Goal: Task Accomplishment & Management: Manage account settings

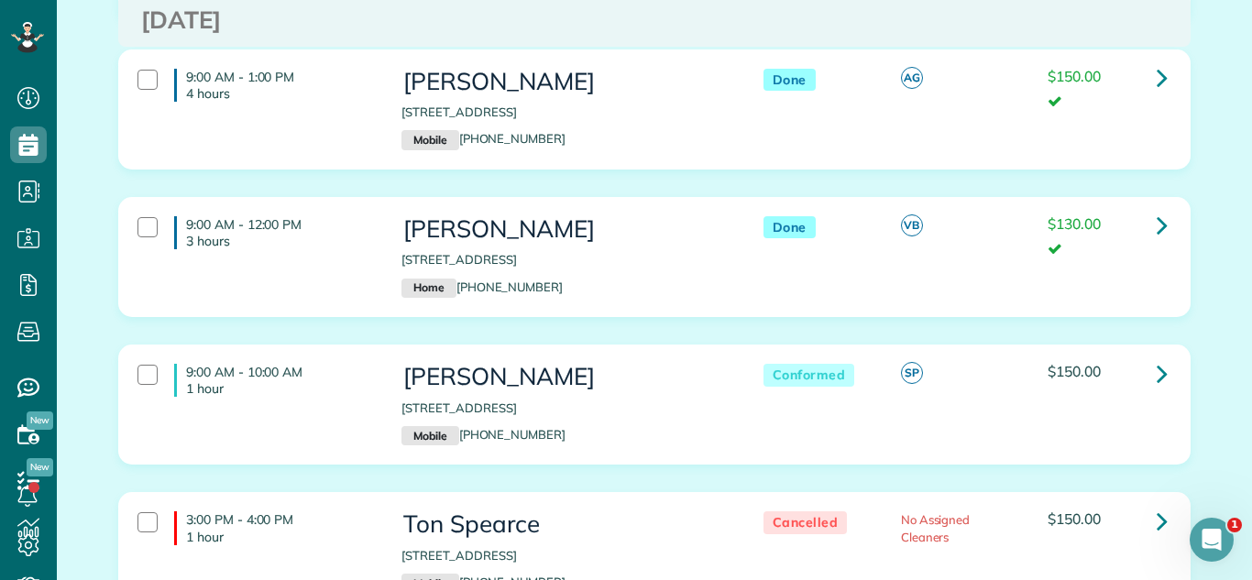
scroll to position [767, 0]
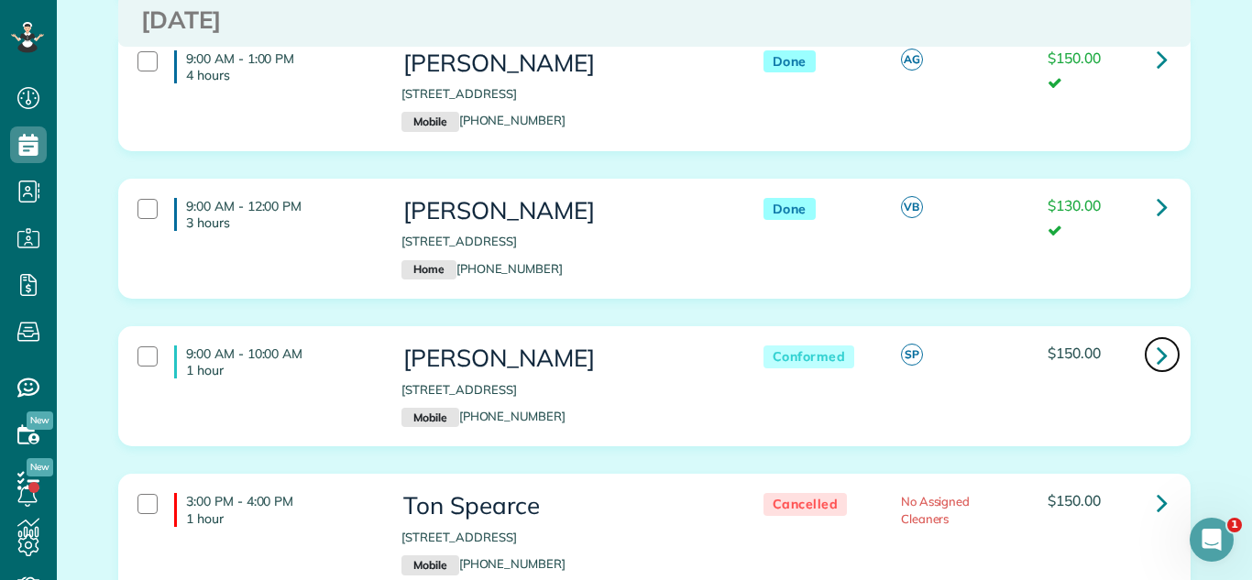
click at [1158, 371] on icon at bounding box center [1162, 355] width 11 height 32
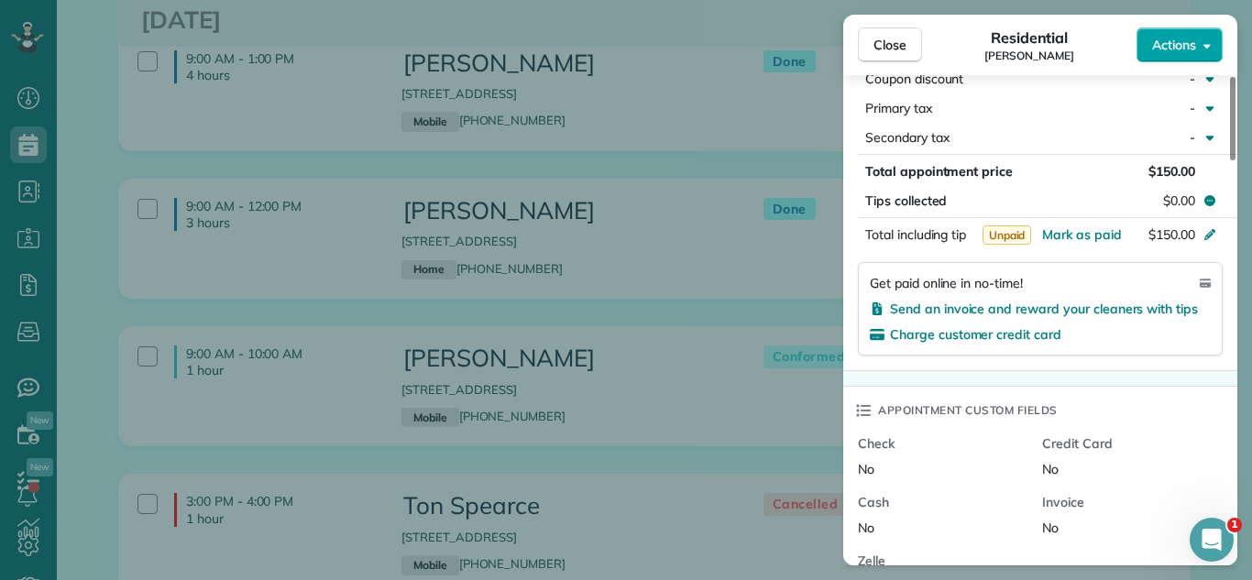
scroll to position [975, 0]
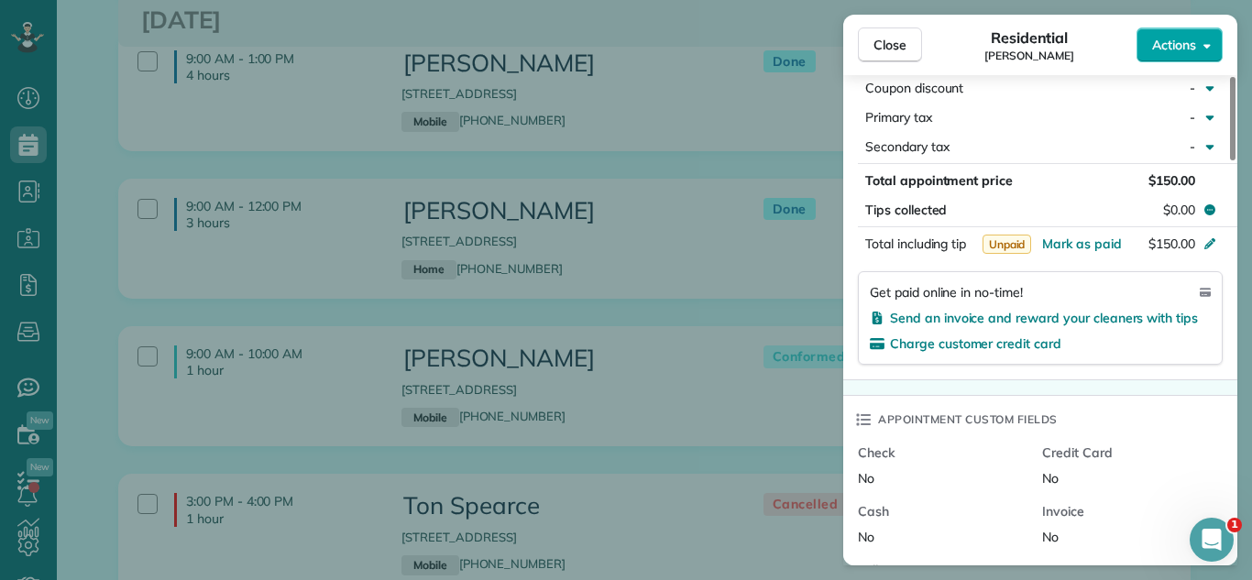
click at [1160, 44] on span "Actions" at bounding box center [1174, 45] width 44 height 18
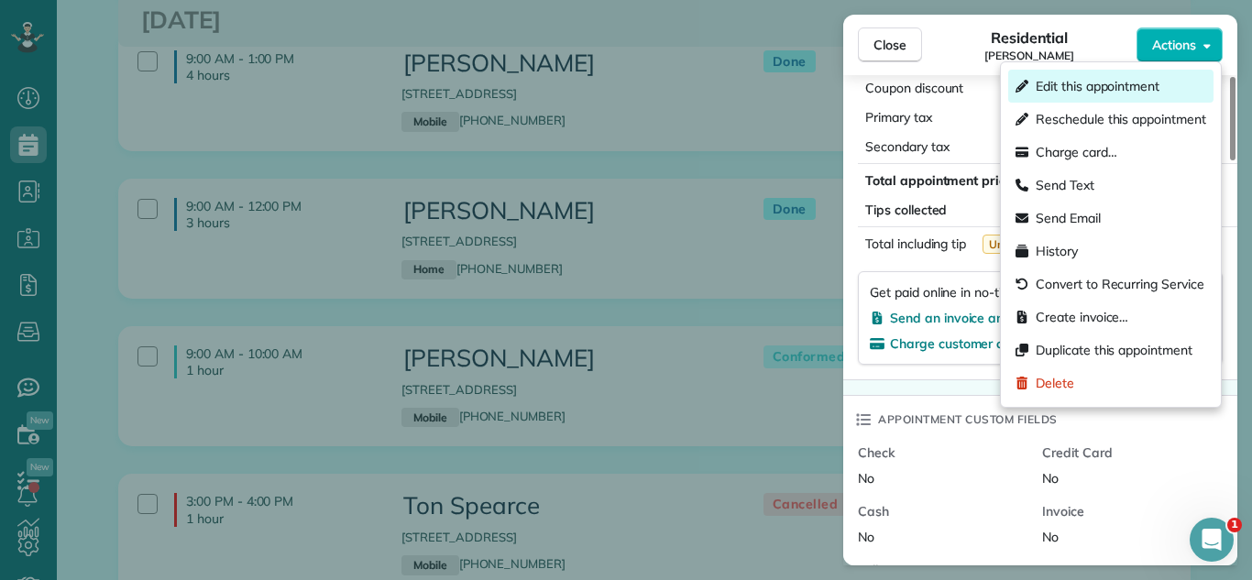
click at [1088, 75] on div "Edit this appointment" at bounding box center [1110, 86] width 205 height 33
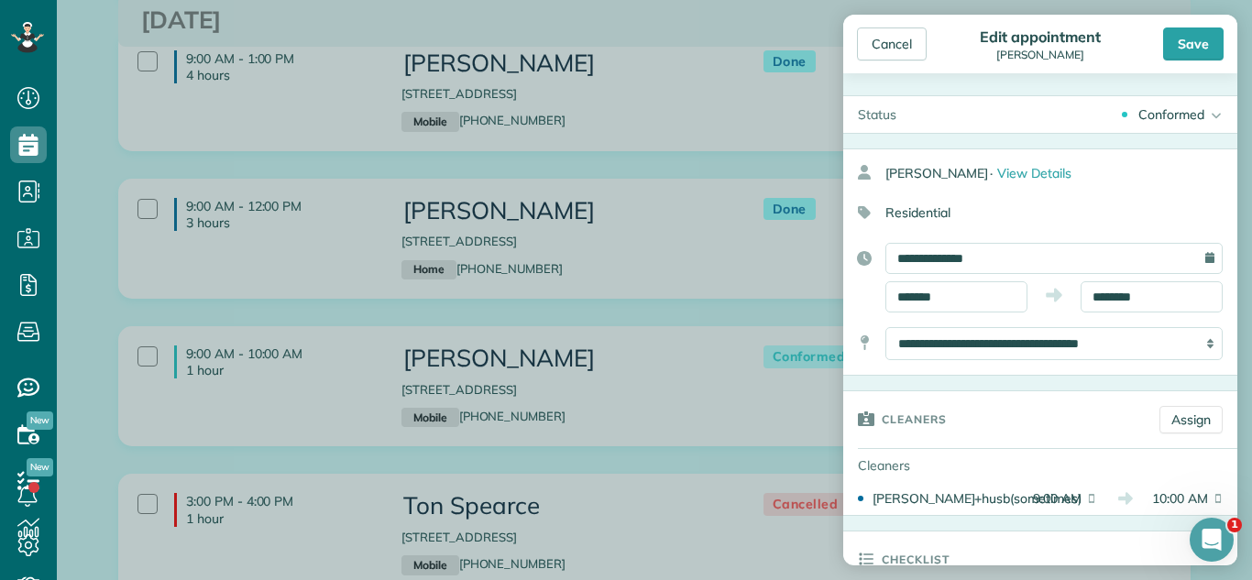
click at [1170, 110] on div "Conformed" at bounding box center [1172, 114] width 66 height 18
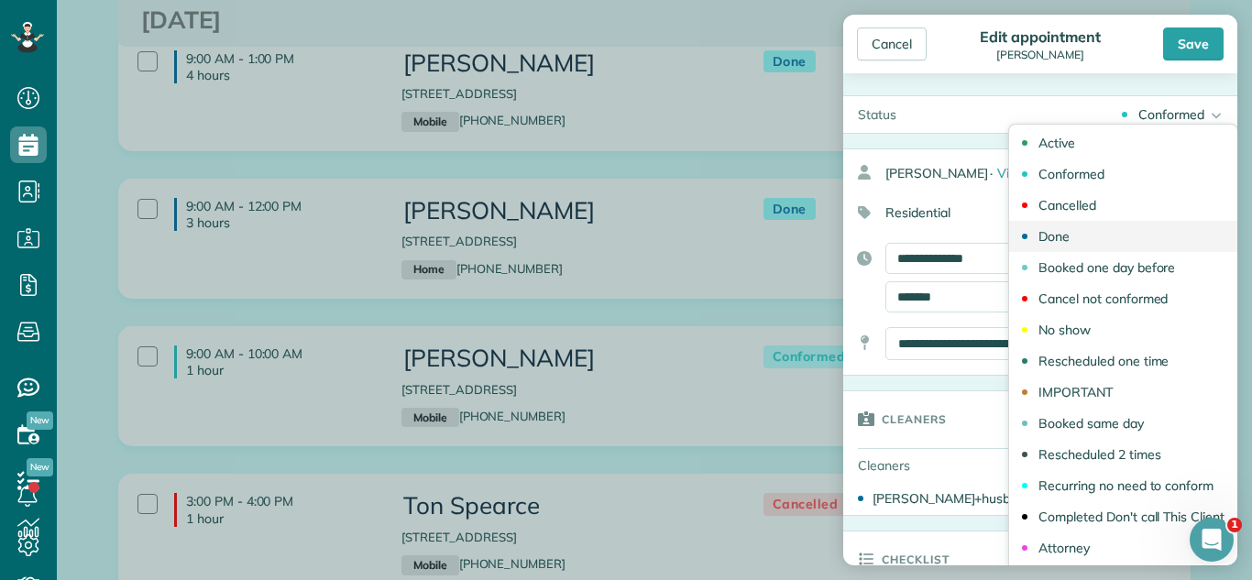
click at [1085, 239] on link "Done" at bounding box center [1123, 236] width 228 height 31
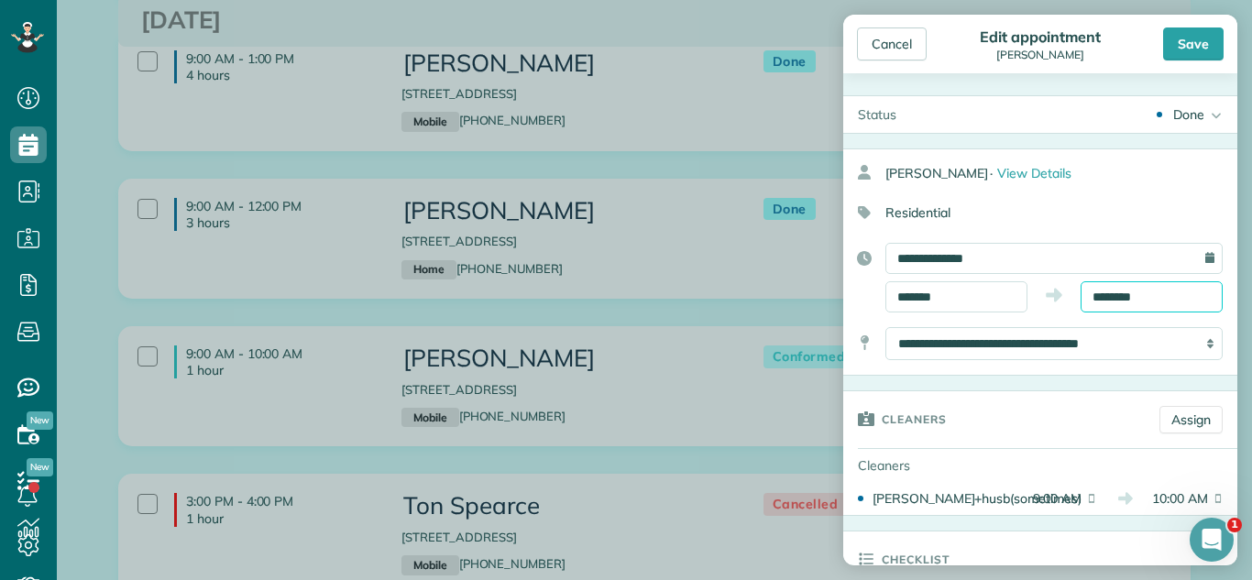
click at [1122, 303] on body "Dashboard Scheduling Calendar View List View Dispatch View - Weekly scheduling …" at bounding box center [626, 290] width 1252 height 580
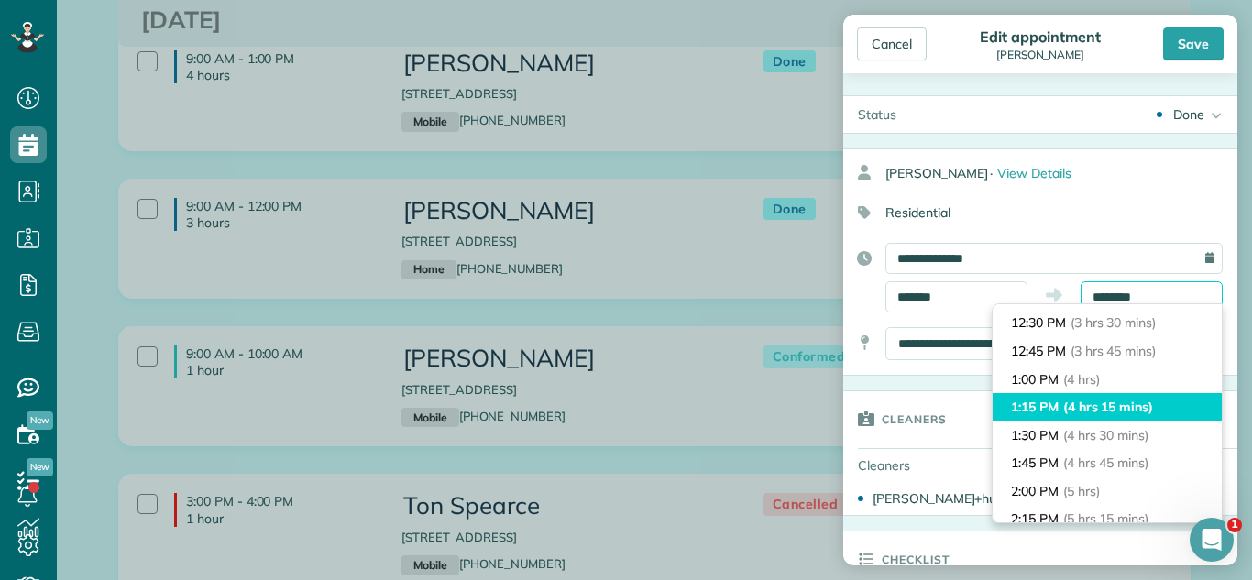
scroll to position [388, 0]
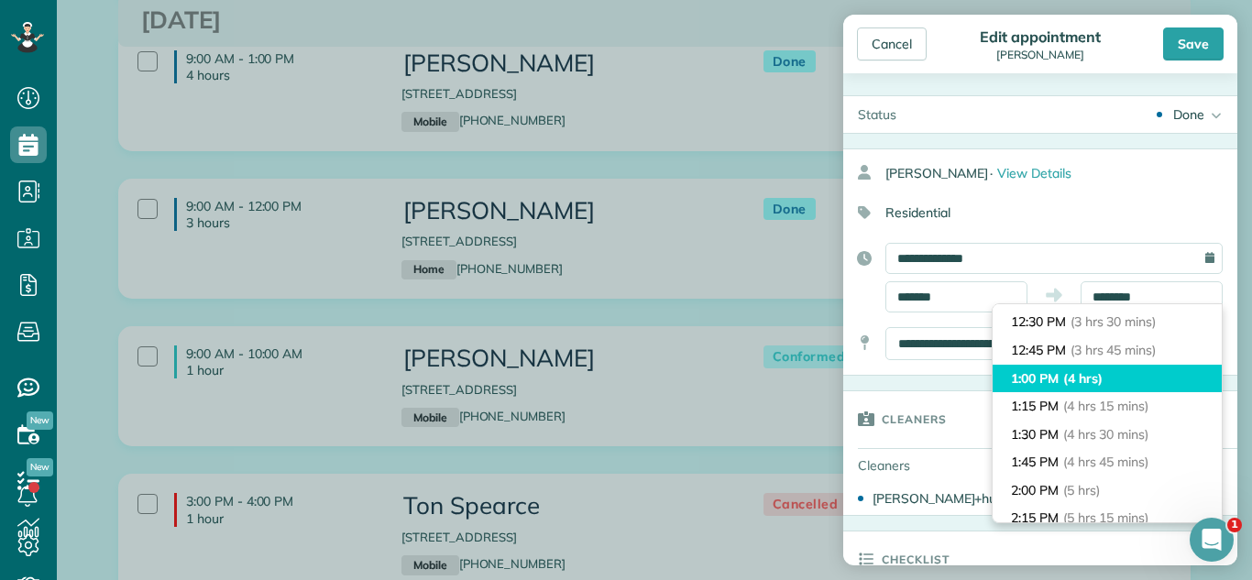
click at [1161, 387] on li "1:00 PM (4 hrs)" at bounding box center [1107, 379] width 229 height 28
type input "*******"
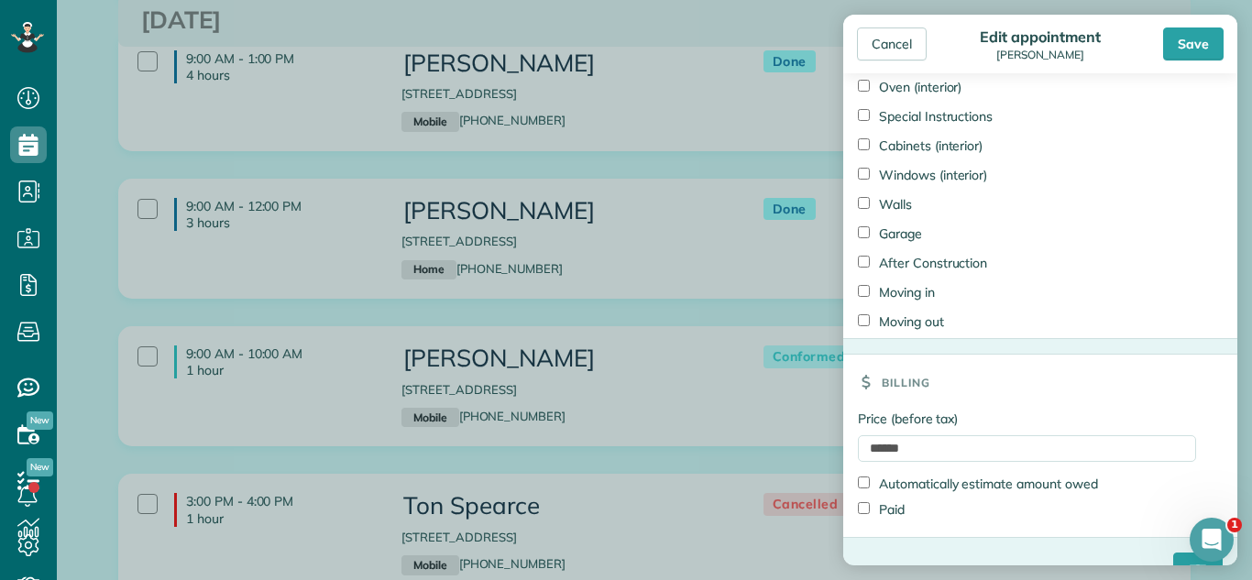
scroll to position [1776, 0]
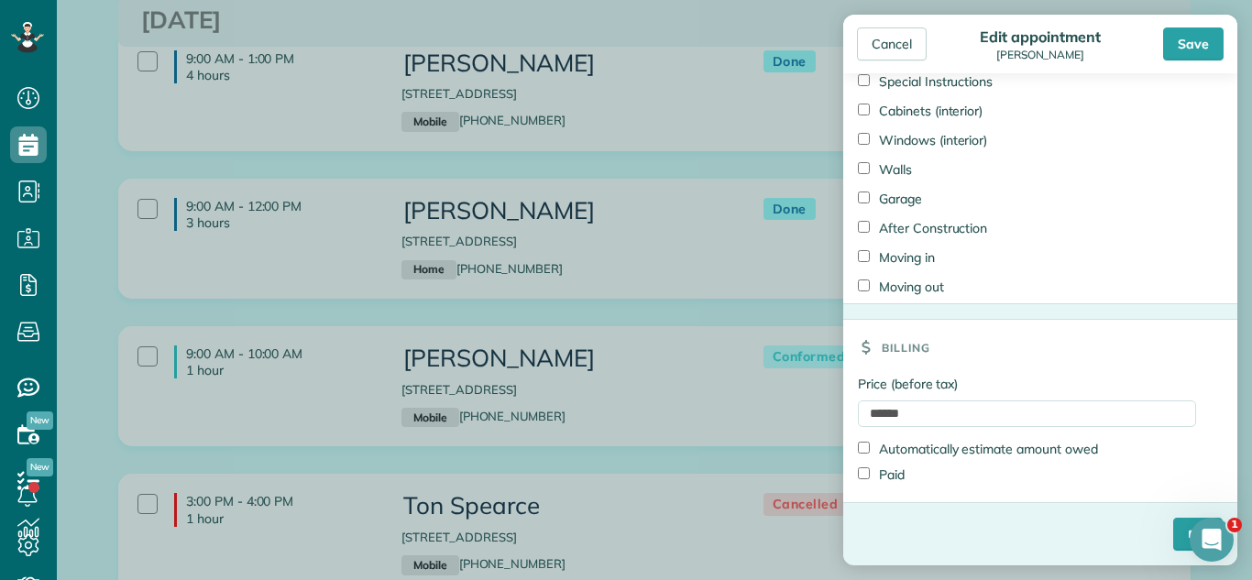
click at [891, 475] on label "Paid" at bounding box center [881, 475] width 47 height 18
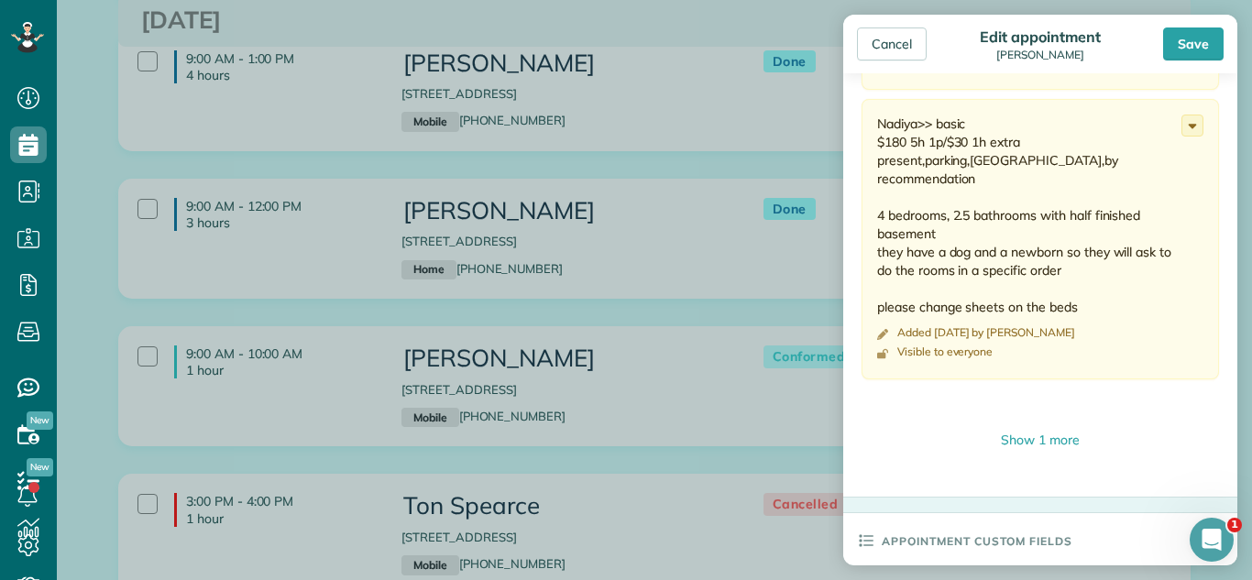
scroll to position [0, 0]
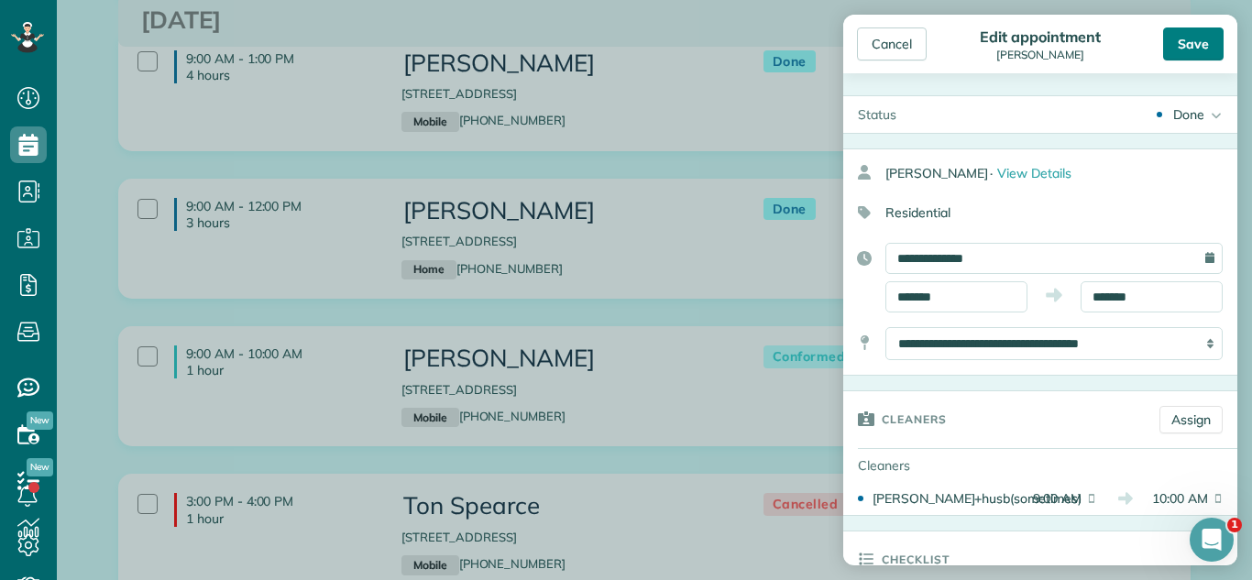
click at [1178, 43] on div "Save" at bounding box center [1193, 44] width 61 height 33
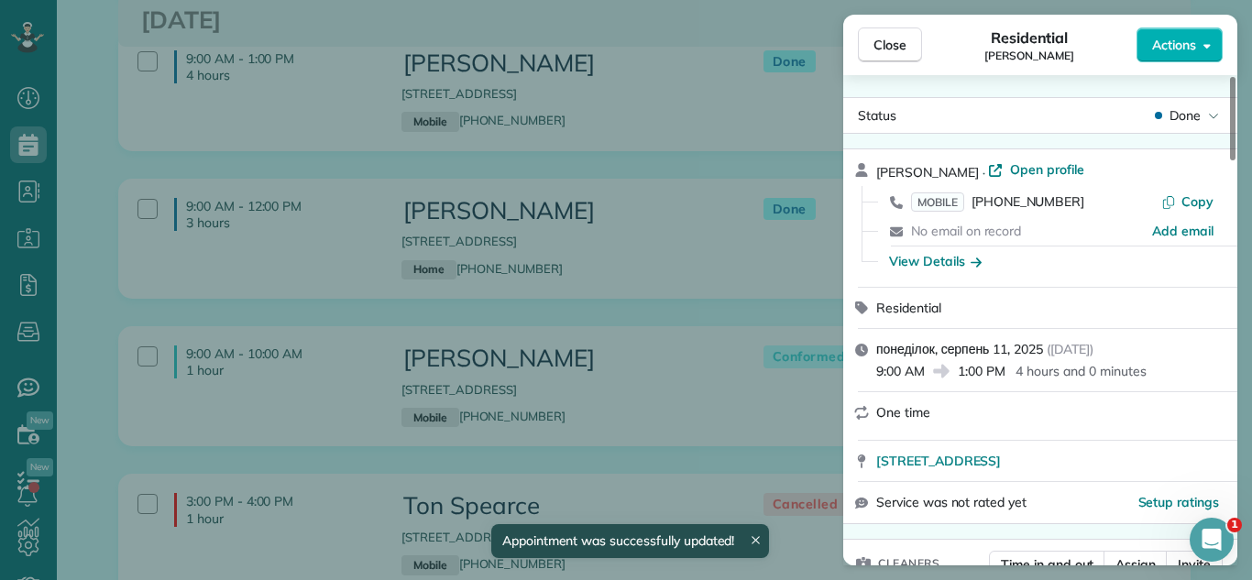
click at [486, 325] on div "Close Residential Shannon Coyne Actions Status Done Shannon Coyne · Open profil…" at bounding box center [626, 290] width 1252 height 580
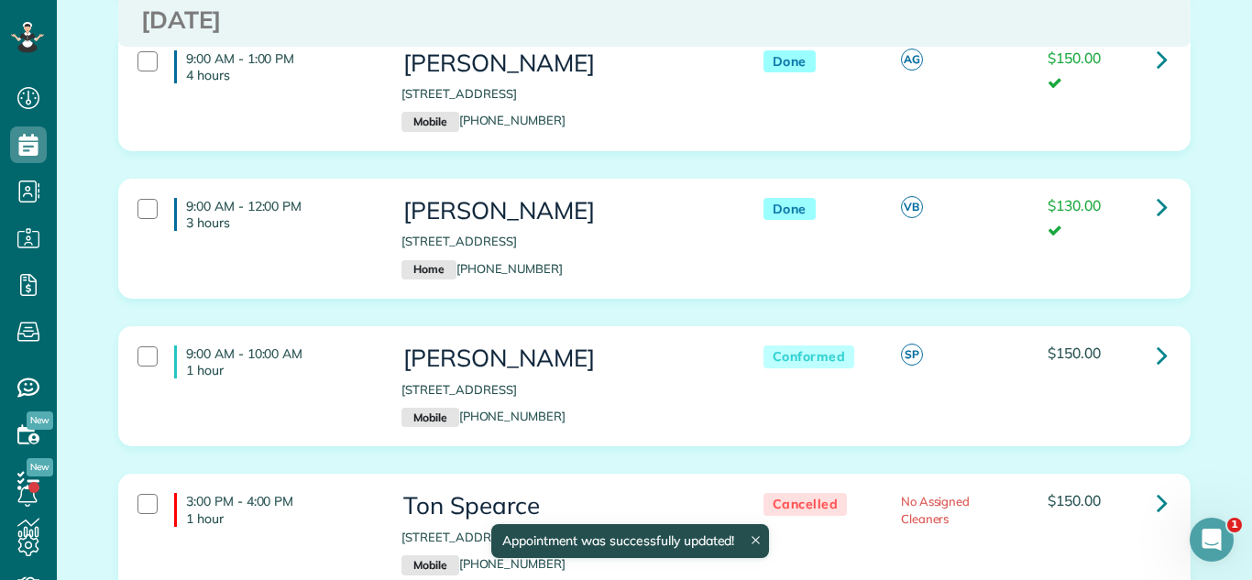
drag, startPoint x: 392, startPoint y: 408, endPoint x: 677, endPoint y: 411, distance: 284.2
click at [677, 411] on div "Shannon Coyne 6419 MacArthur Drive Woodridge IL 60517 Mobile (630) 853-9332" at bounding box center [564, 386] width 352 height 100
copy p "6419 MacArthur Drive Woodridge IL 60517"
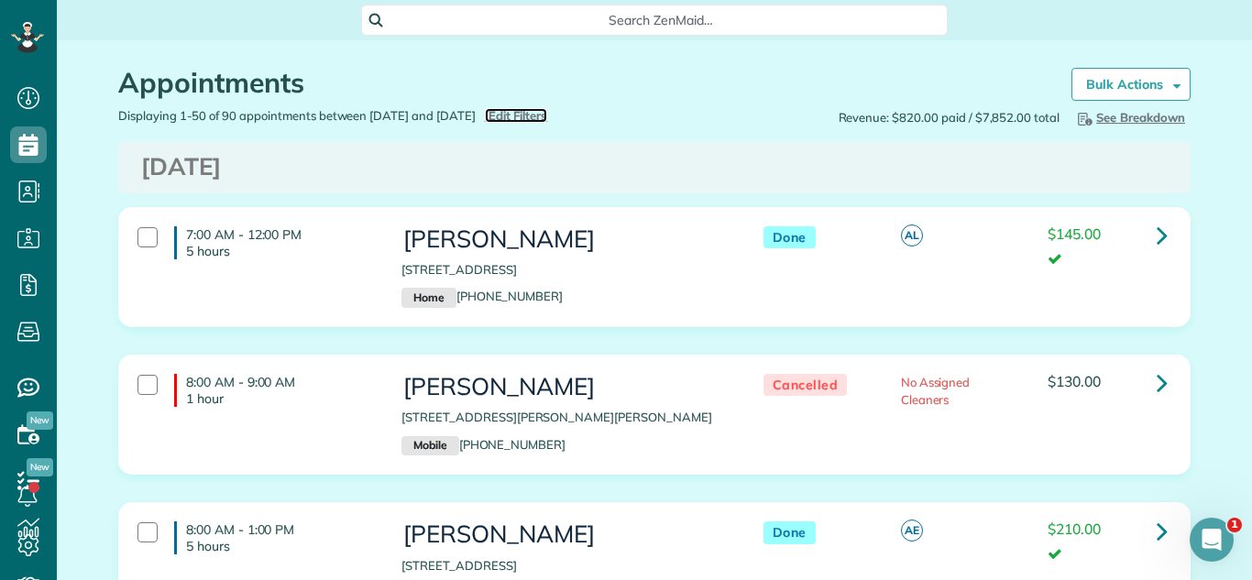
click at [548, 113] on span "Edit Filters" at bounding box center [519, 115] width 60 height 15
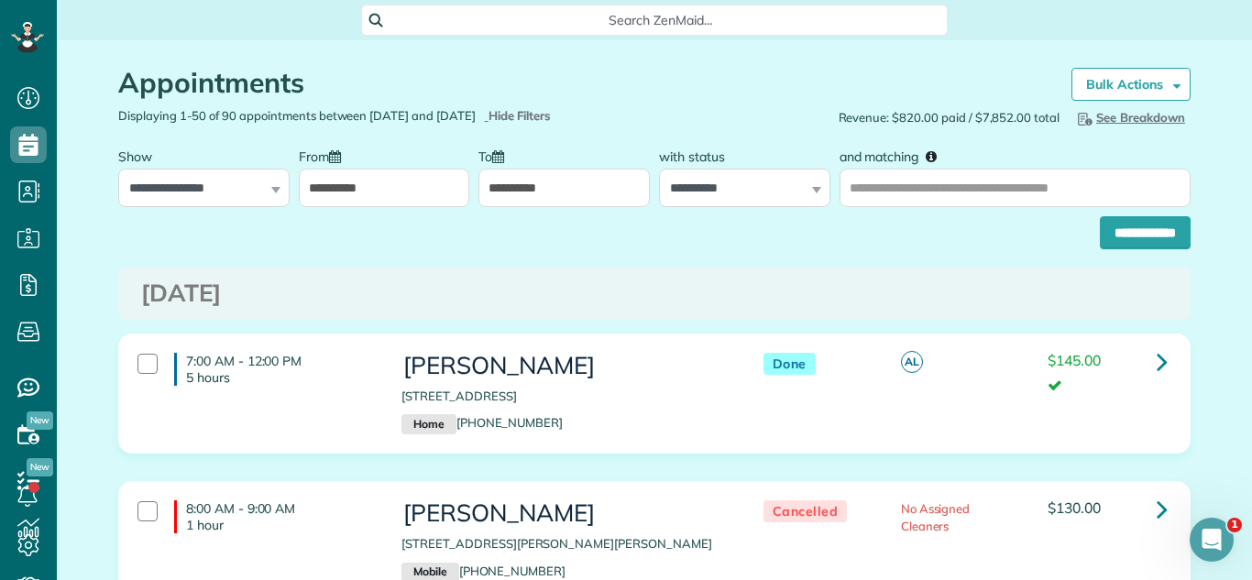
click at [376, 193] on input "**********" at bounding box center [384, 188] width 171 height 39
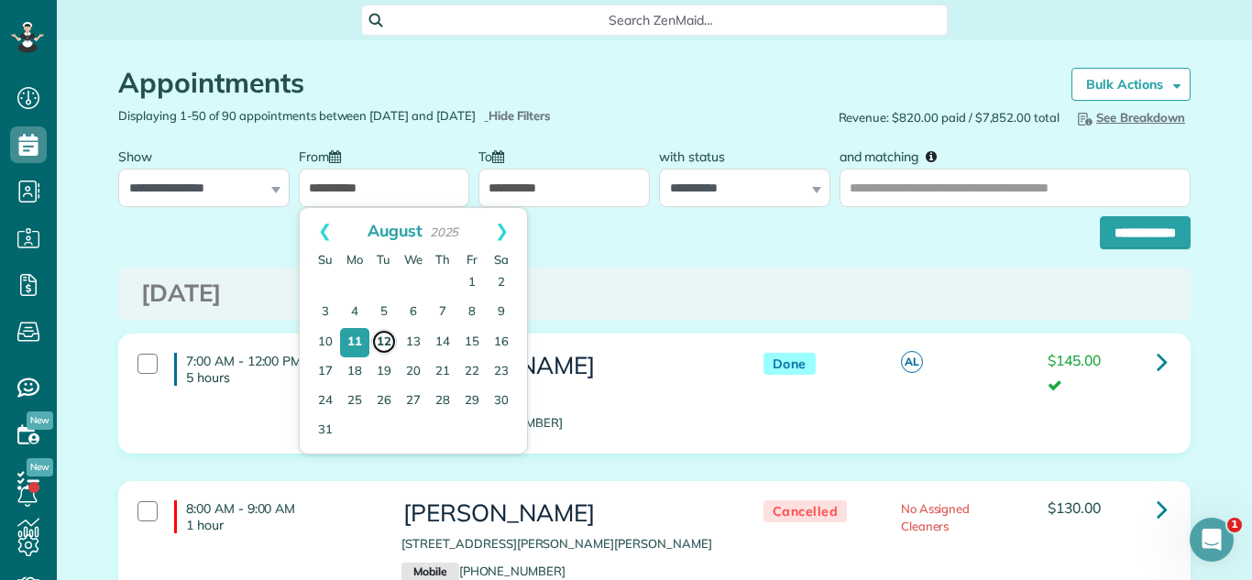
click at [380, 340] on link "12" at bounding box center [384, 342] width 26 height 26
type input "**********"
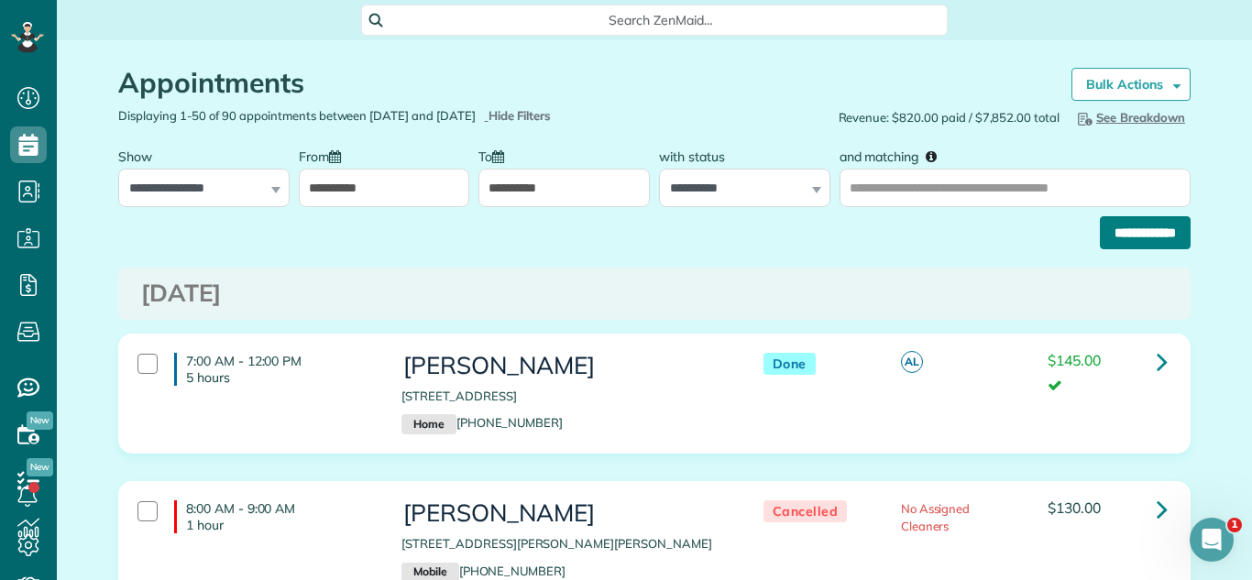
click at [1136, 235] on input "**********" at bounding box center [1145, 232] width 91 height 33
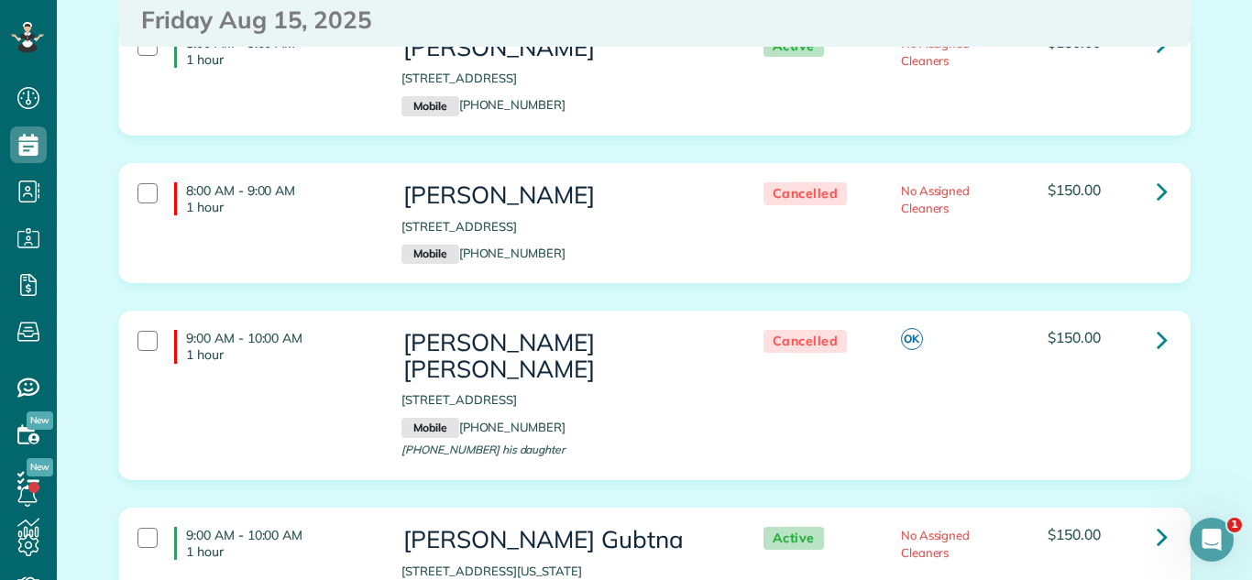
scroll to position [4933, 0]
